Goal: Navigation & Orientation: Go to known website

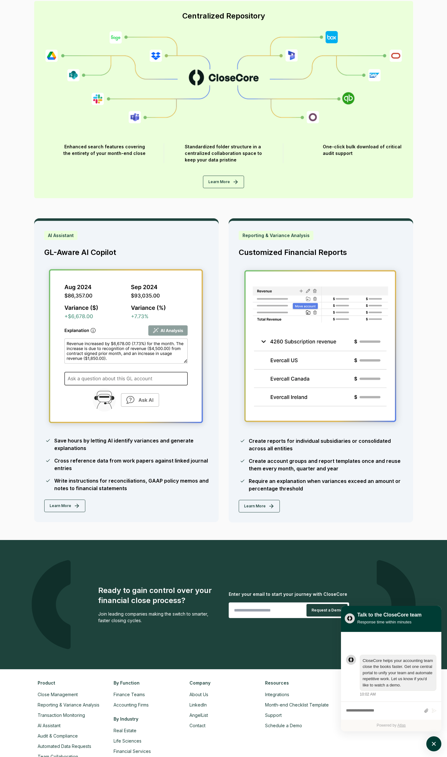
scroll to position [977, 0]
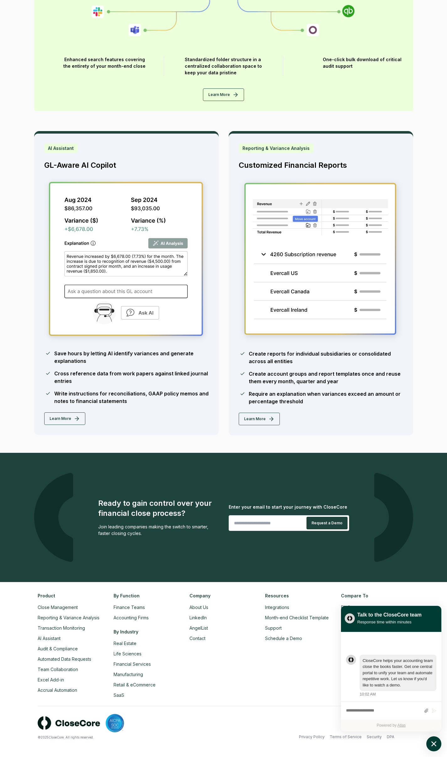
click at [436, 746] on icon "atlas-launcher" at bounding box center [433, 743] width 9 height 9
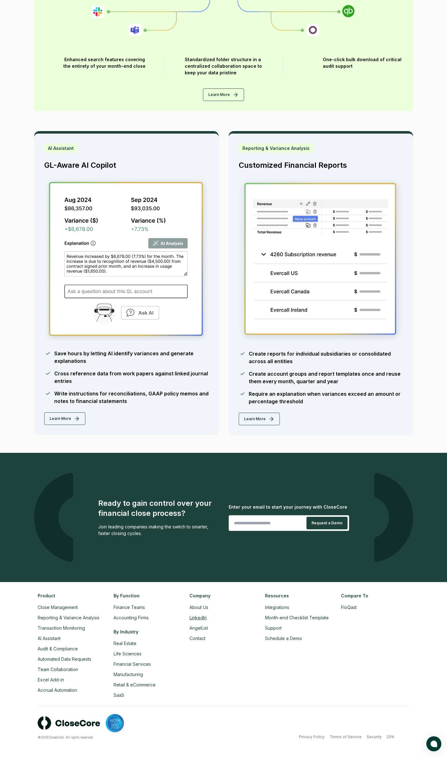
click at [195, 618] on link "LinkedIn" at bounding box center [197, 617] width 17 height 5
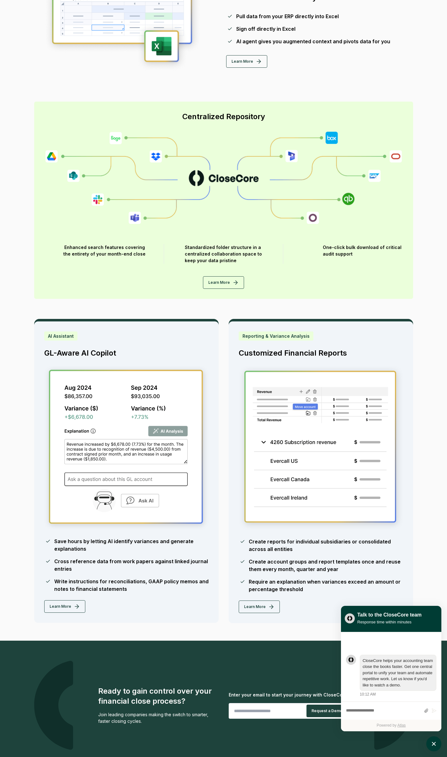
scroll to position [793, 0]
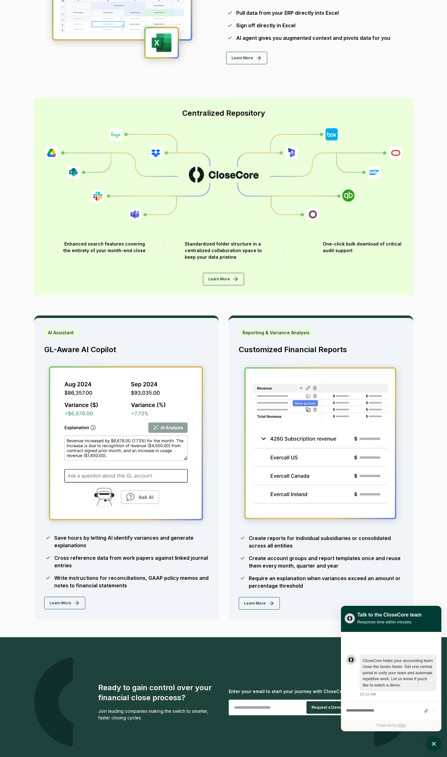
click at [379, 59] on div "Excel Plugin Direct Excel Connectivity Pull data from your ERP directly into Ex…" at bounding box center [314, 18] width 177 height 92
